Goal: Information Seeking & Learning: Check status

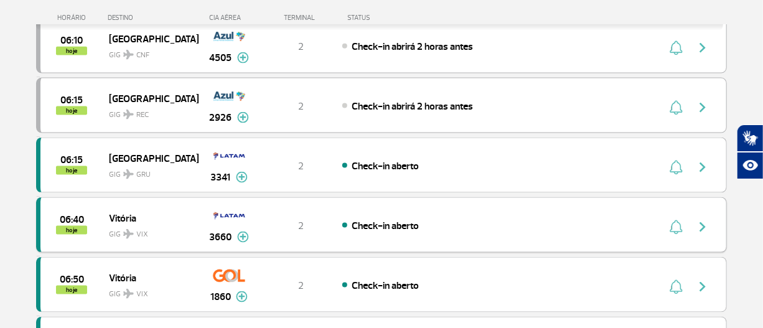
scroll to position [904, 0]
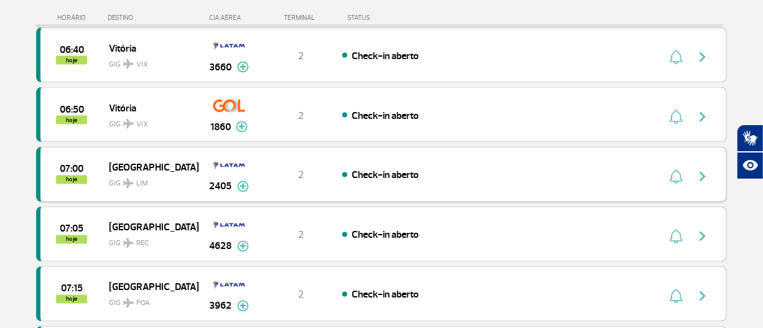
click at [700, 170] on img "button" at bounding box center [702, 176] width 15 height 15
click at [702, 169] on img "button" at bounding box center [702, 176] width 15 height 15
click at [702, 177] on img "button" at bounding box center [702, 176] width 15 height 15
click at [702, 170] on img "button" at bounding box center [702, 176] width 15 height 15
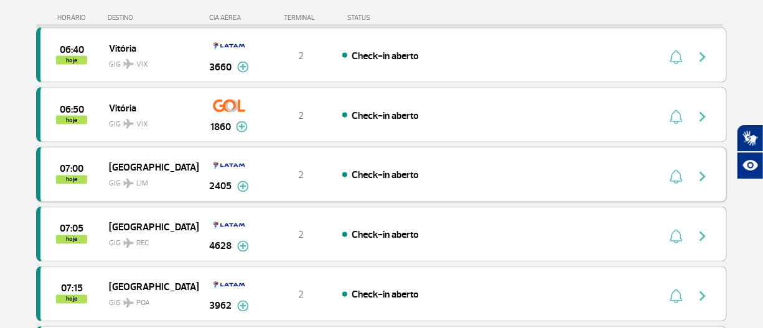
click at [702, 170] on img "button" at bounding box center [702, 176] width 15 height 15
click at [700, 169] on img "button" at bounding box center [702, 176] width 15 height 15
click at [702, 174] on img "button" at bounding box center [702, 176] width 15 height 15
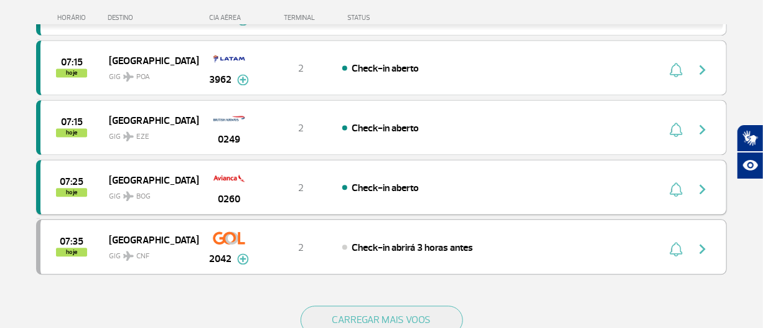
scroll to position [1244, 0]
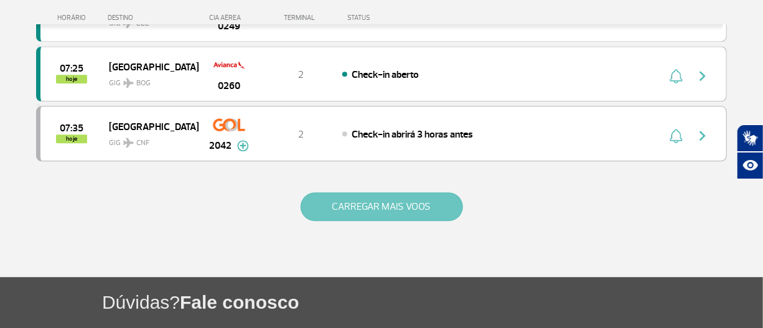
click at [318, 197] on button "CARREGAR MAIS VOOS" at bounding box center [381, 206] width 162 height 29
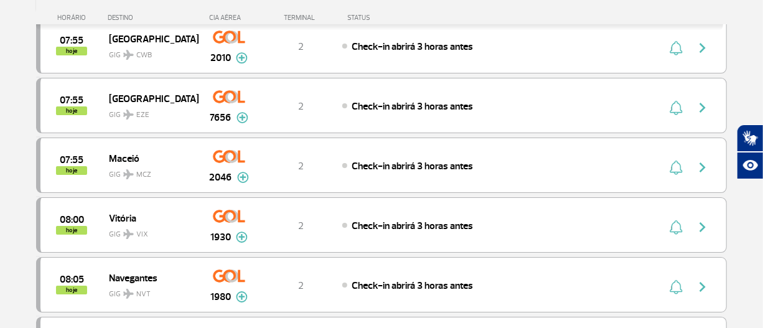
scroll to position [1866, 0]
